Goal: Information Seeking & Learning: Learn about a topic

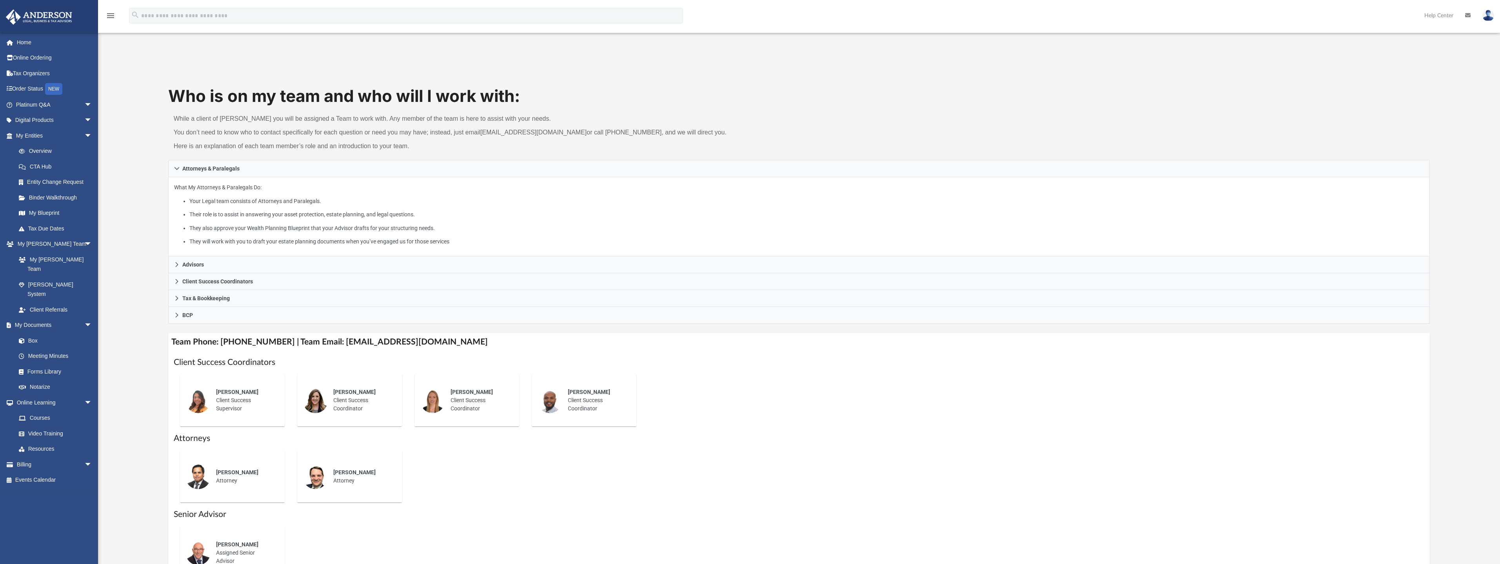
scroll to position [39, 0]
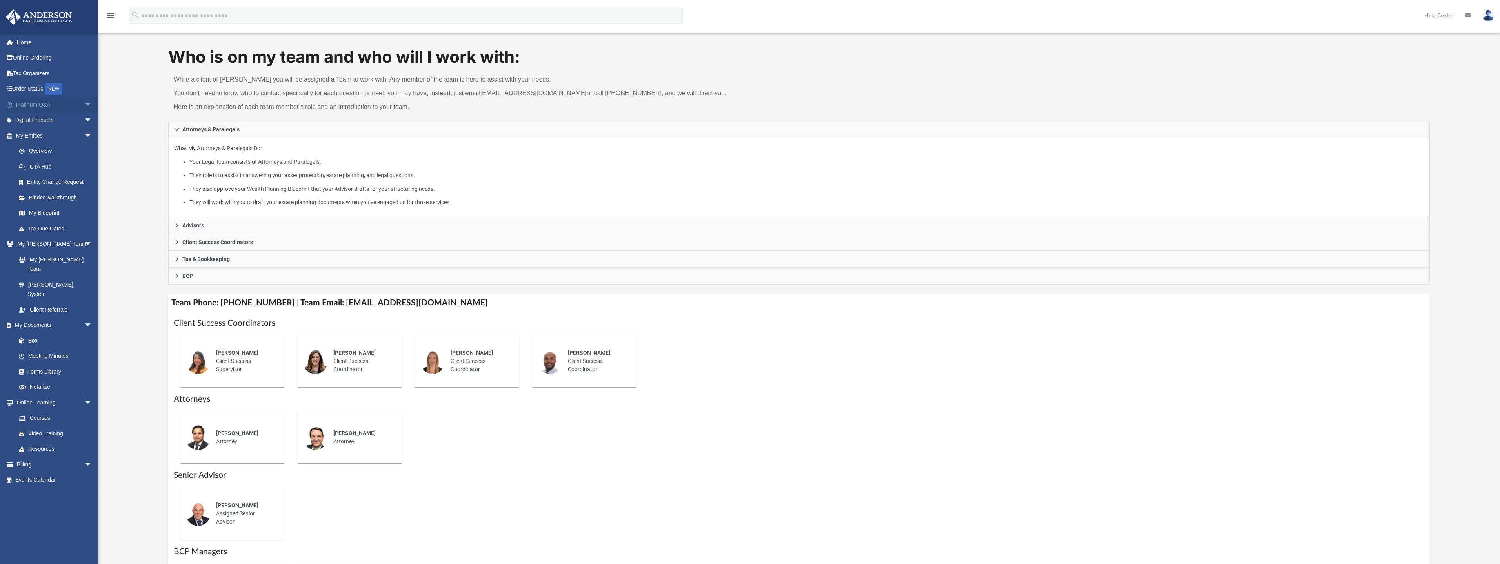
click at [30, 102] on link "Platinum Q&A arrow_drop_down" at bounding box center [54, 105] width 98 height 16
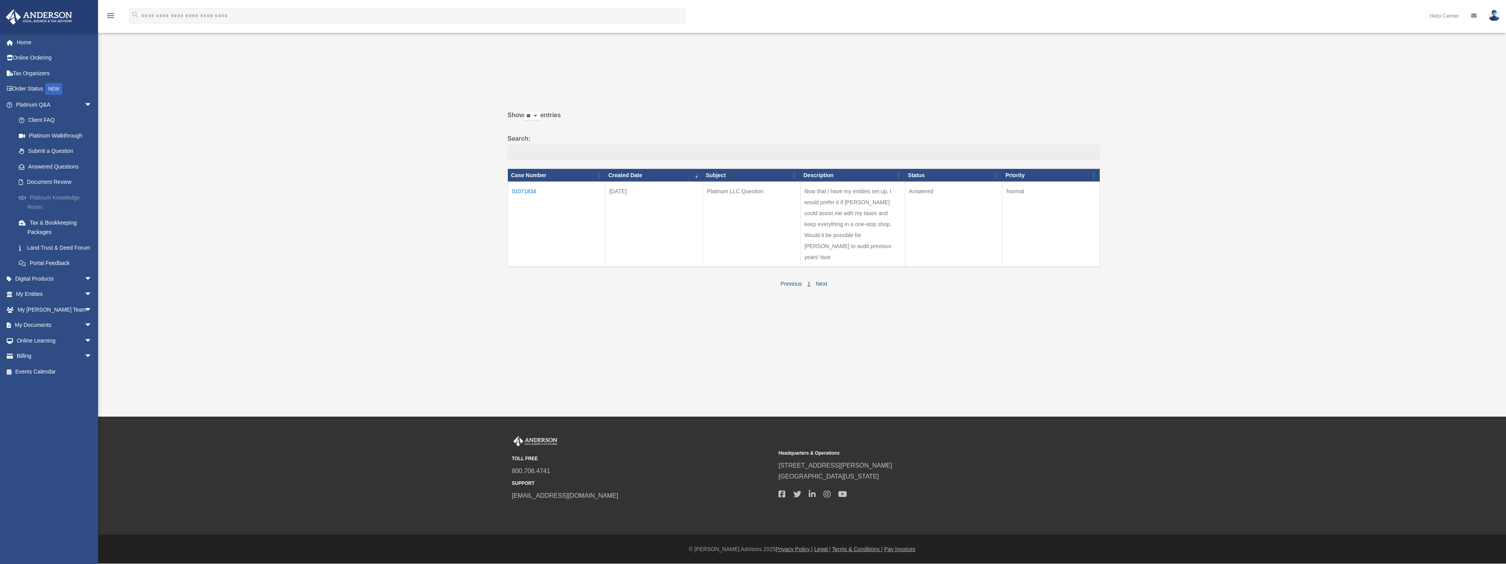
click at [62, 202] on link "Platinum Knowledge Room" at bounding box center [57, 202] width 93 height 25
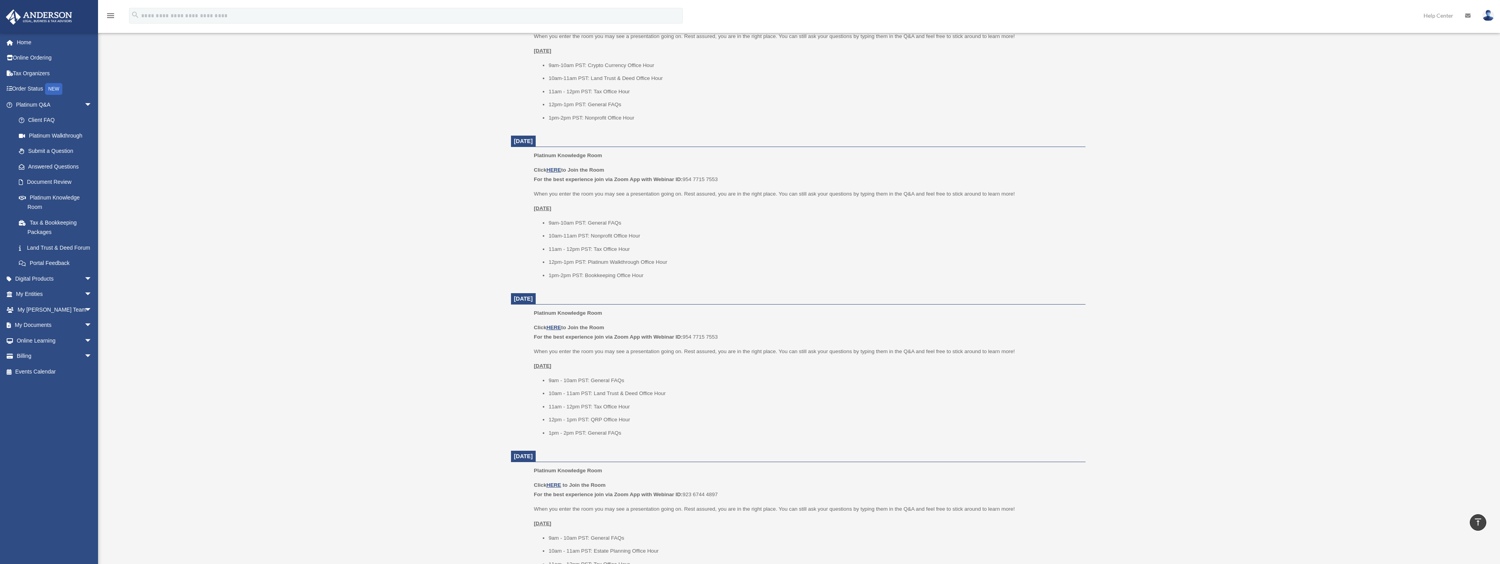
scroll to position [392, 0]
